Goal: Task Accomplishment & Management: Use online tool/utility

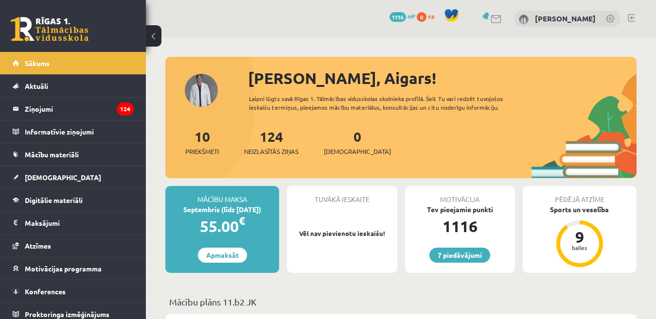
drag, startPoint x: 634, startPoint y: 18, endPoint x: 631, endPoint y: 29, distance: 10.8
click at [634, 18] on link at bounding box center [631, 18] width 7 height 8
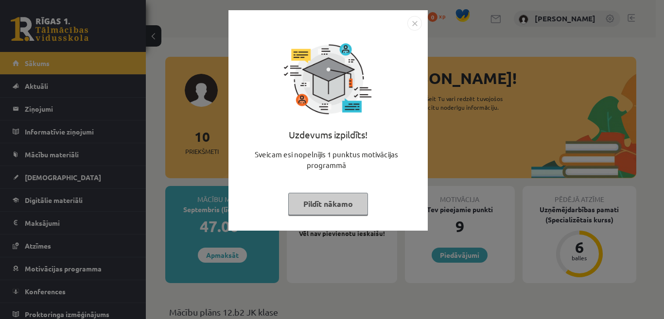
click at [336, 202] on button "Pildīt nākamo" at bounding box center [328, 204] width 80 height 22
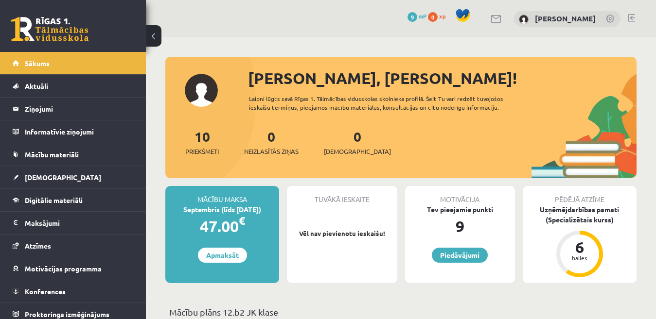
click at [200, 91] on div "Sveiks, Edgars! Laipni lūgts savā Rīgas 1. Tālmācības vidusskolas skolnieka pro…" at bounding box center [400, 123] width 471 height 112
click at [631, 18] on link at bounding box center [631, 18] width 7 height 8
